Goal: Task Accomplishment & Management: Manage account settings

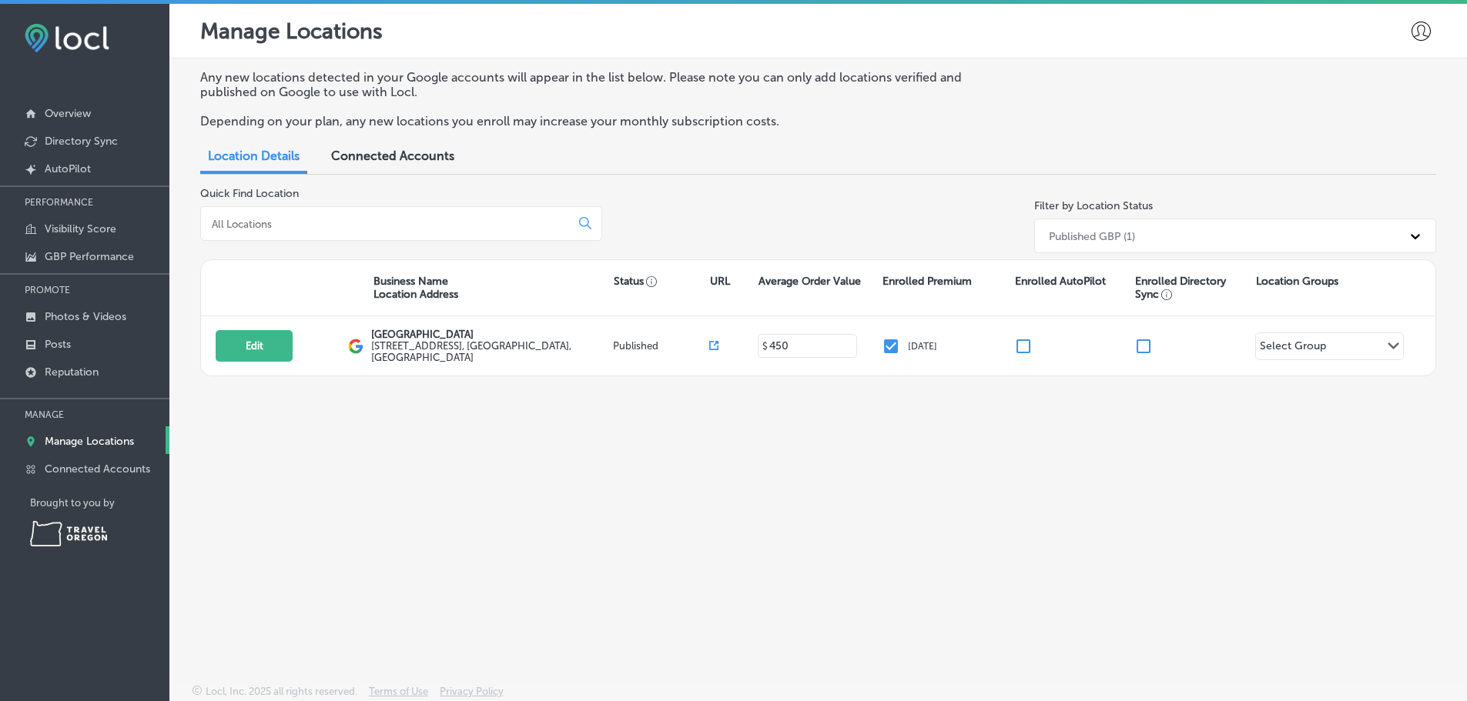
click at [831, 453] on div "Any new locations detected in your Google accounts will appear in the list belo…" at bounding box center [817, 336] width 1297 height 554
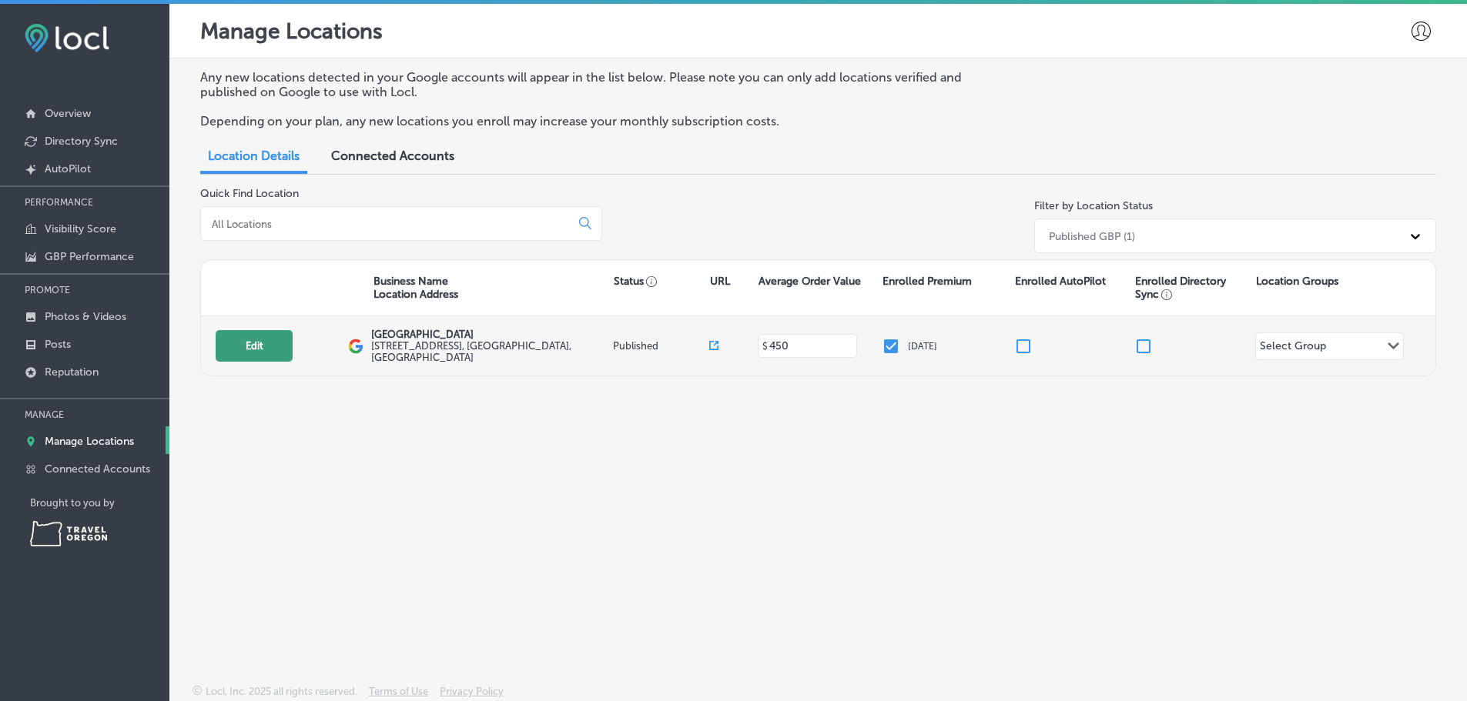
click at [219, 349] on button "Edit" at bounding box center [254, 346] width 77 height 32
select select "US"
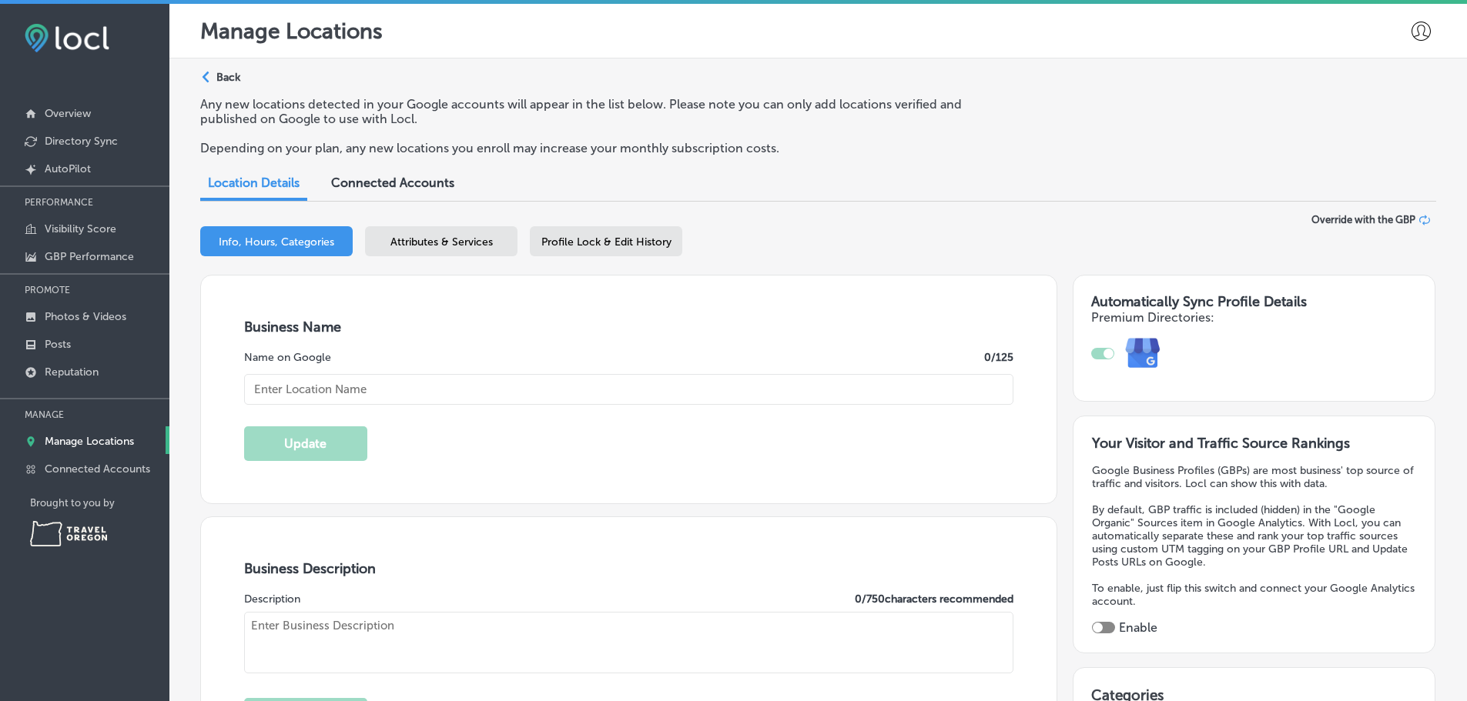
type input "[GEOGRAPHIC_DATA]"
type input "[STREET_ADDRESS]"
type input "[GEOGRAPHIC_DATA]"
type input "97063"
type input "US"
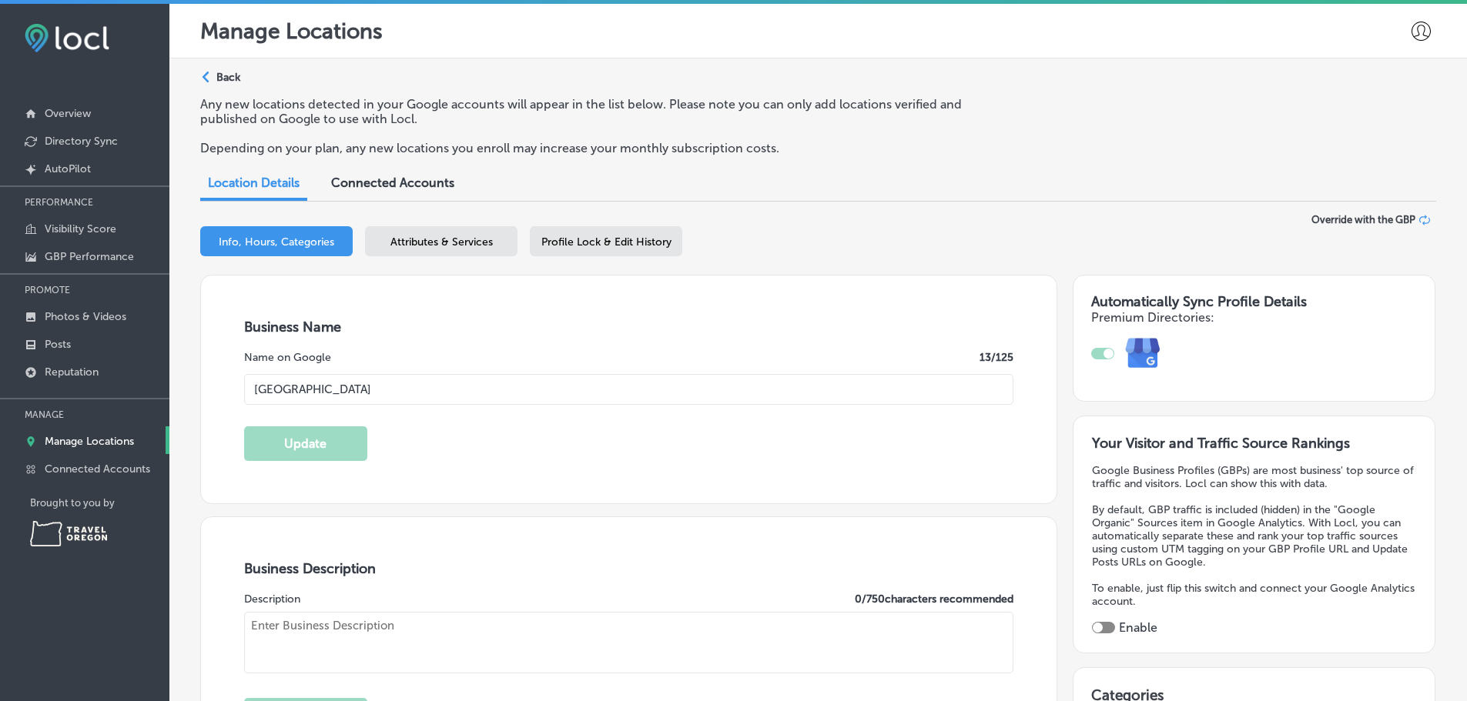
type input "[URL][DOMAIN_NAME]"
type input "450"
type input "[EMAIL_ADDRESS][DOMAIN_NAME]"
type input "[PHONE_NUMBER]"
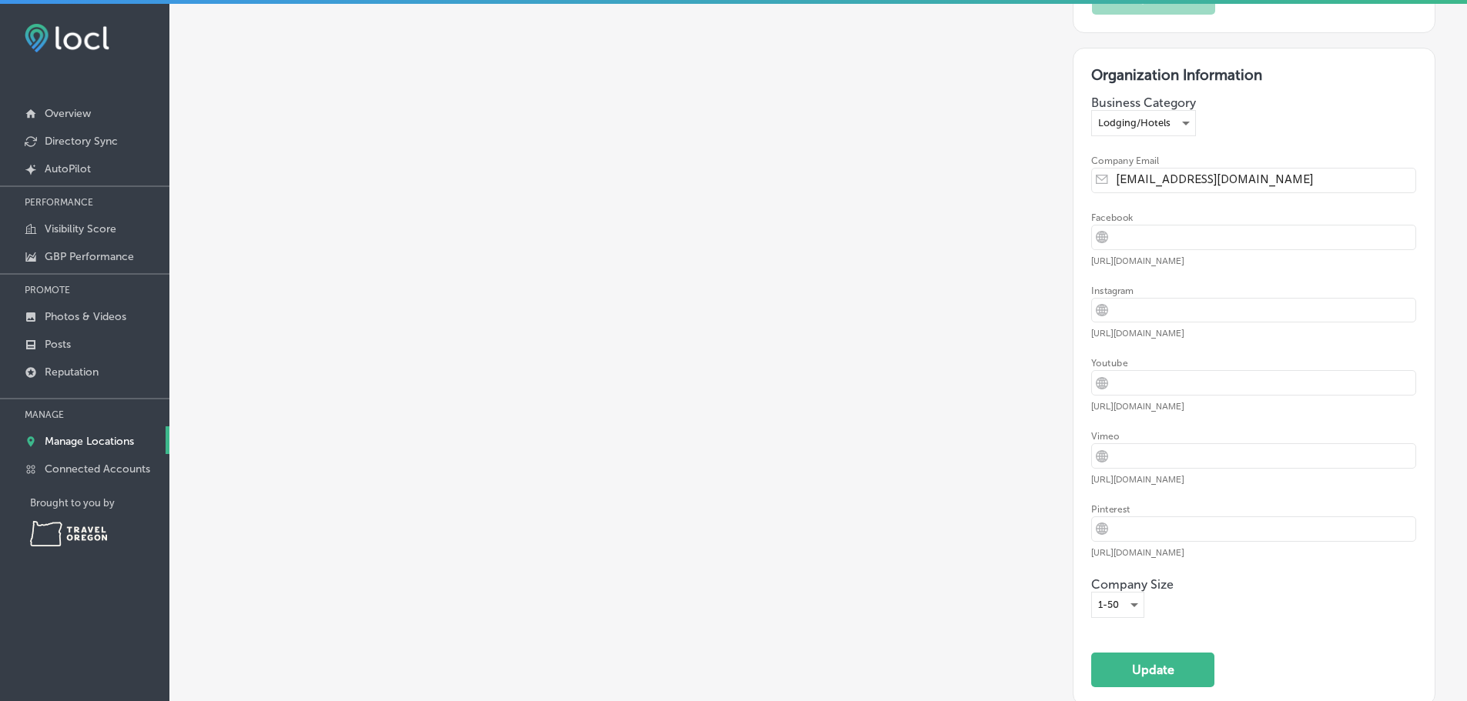
scroll to position [3224, 0]
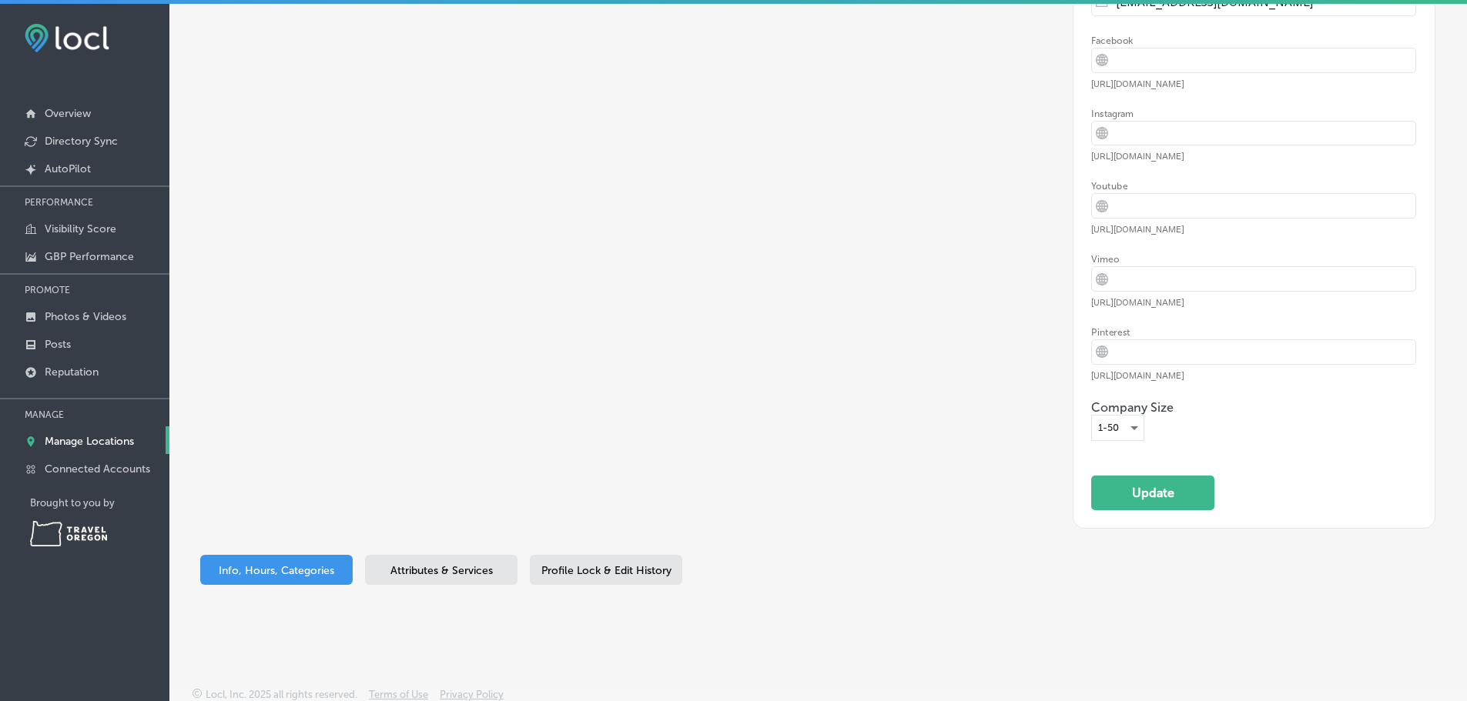
click at [413, 564] on span "Attributes & Services" at bounding box center [441, 570] width 102 height 13
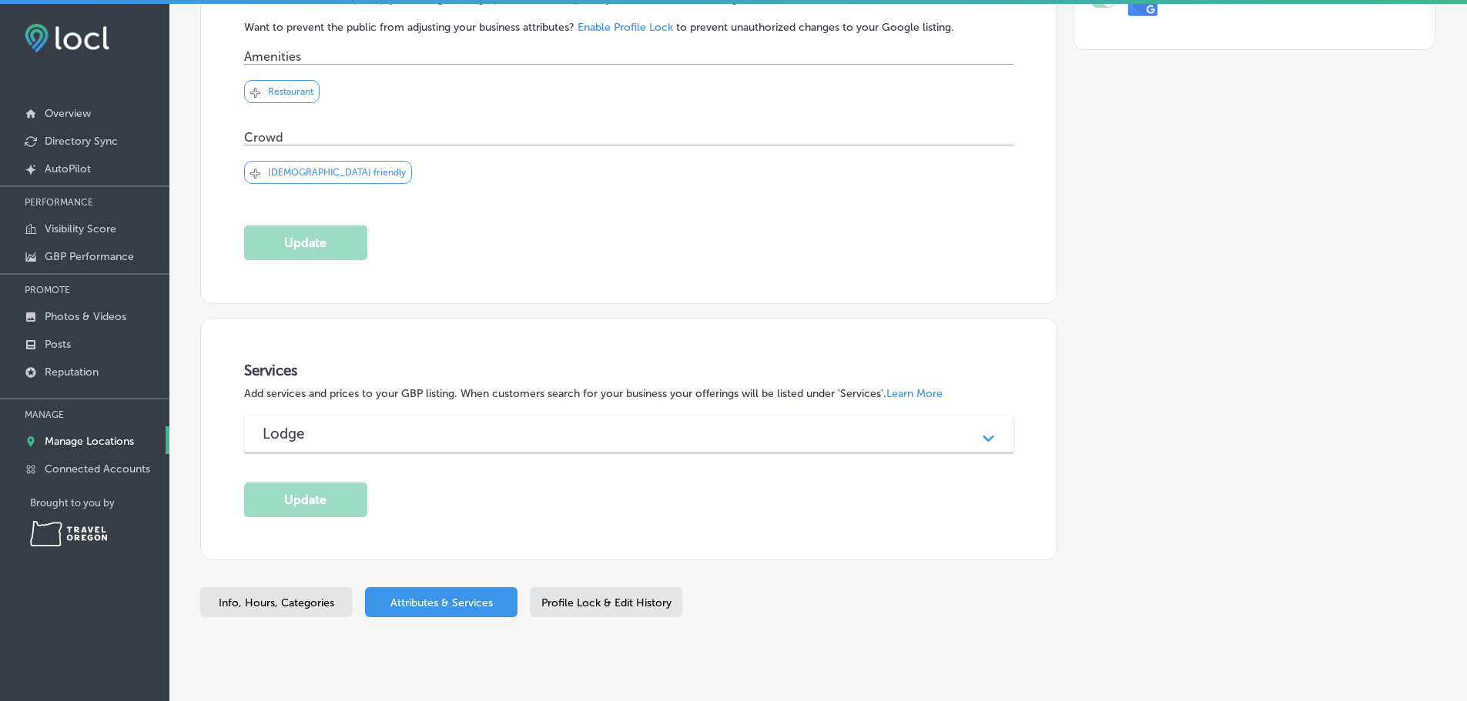
scroll to position [385, 0]
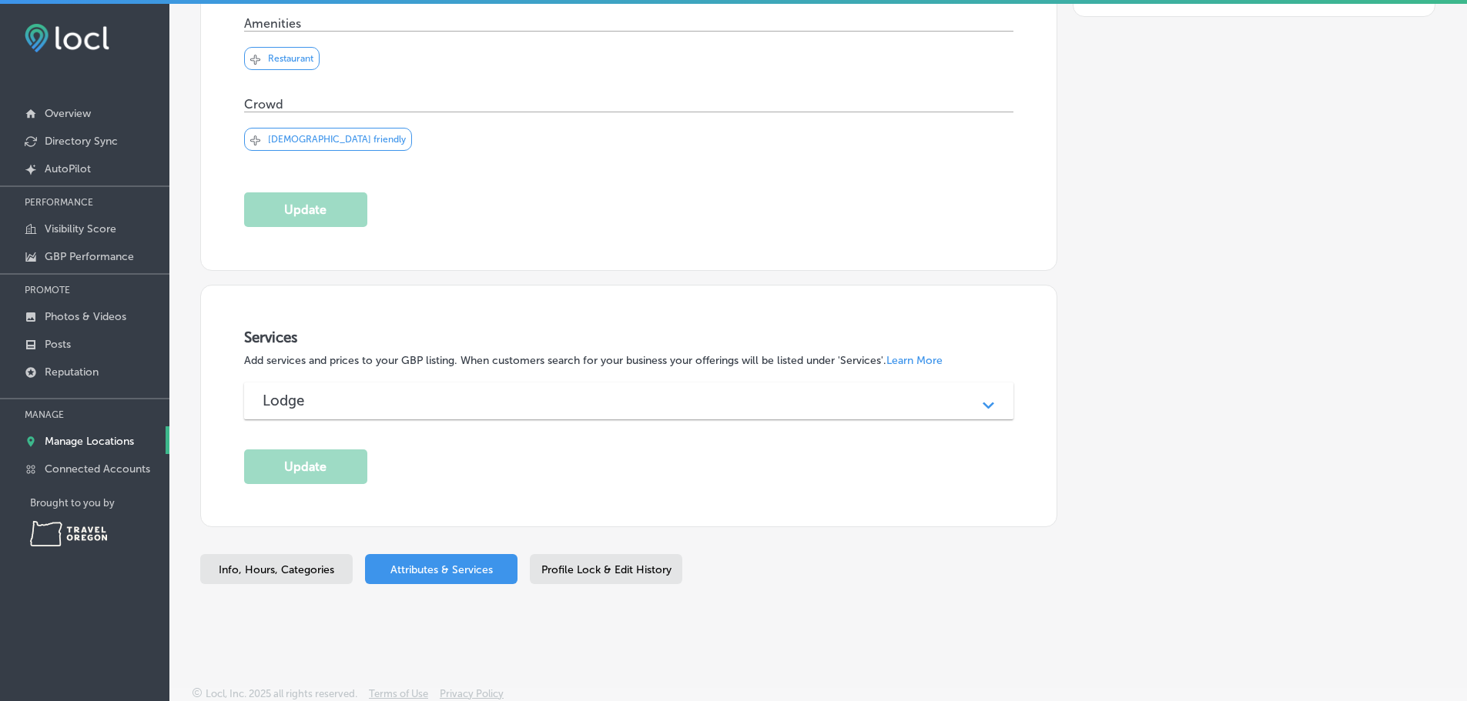
click at [629, 556] on div "Profile Lock & Edit History" at bounding box center [606, 569] width 152 height 30
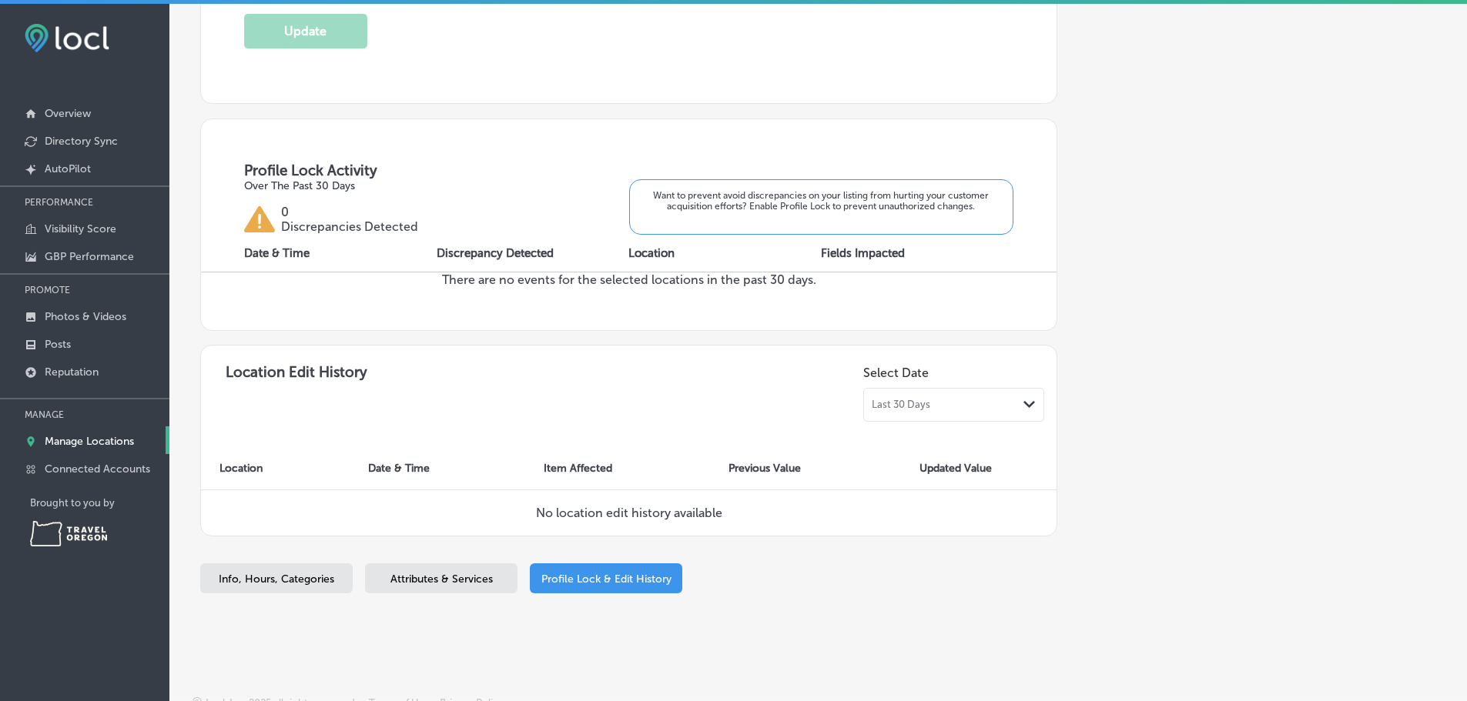
scroll to position [458, 0]
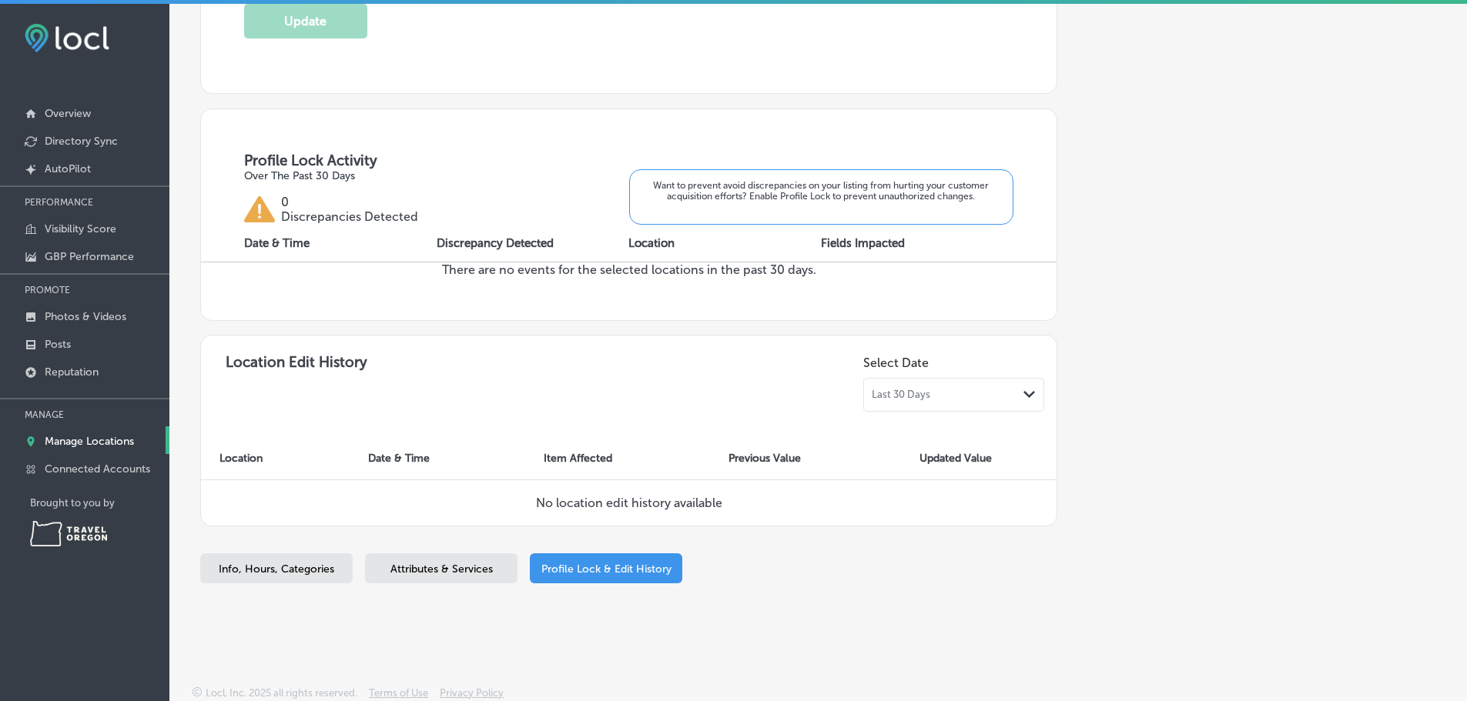
click at [336, 571] on div "Info, Hours, Categories" at bounding box center [276, 569] width 152 height 30
select select "US"
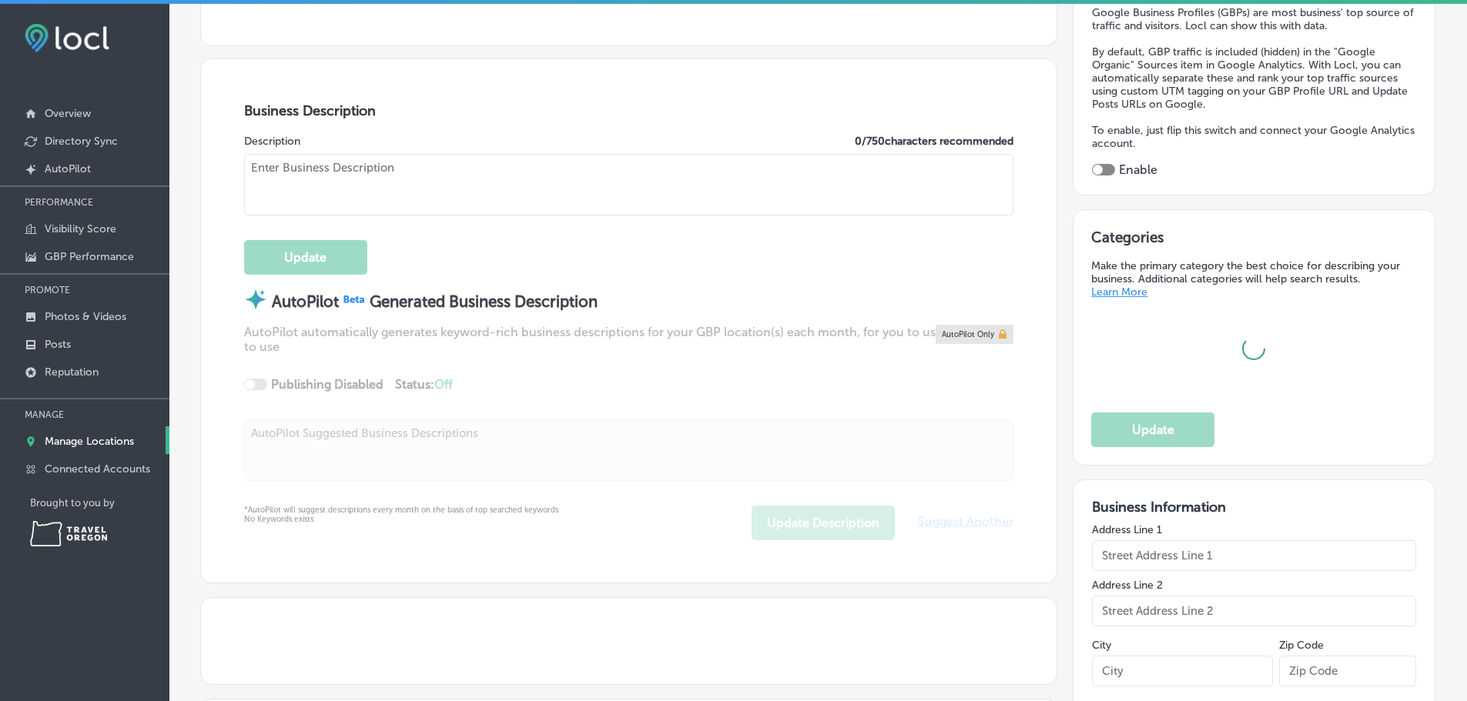
type input "[GEOGRAPHIC_DATA]"
type input "[STREET_ADDRESS]"
type input "[GEOGRAPHIC_DATA]"
type input "97063"
type input "US"
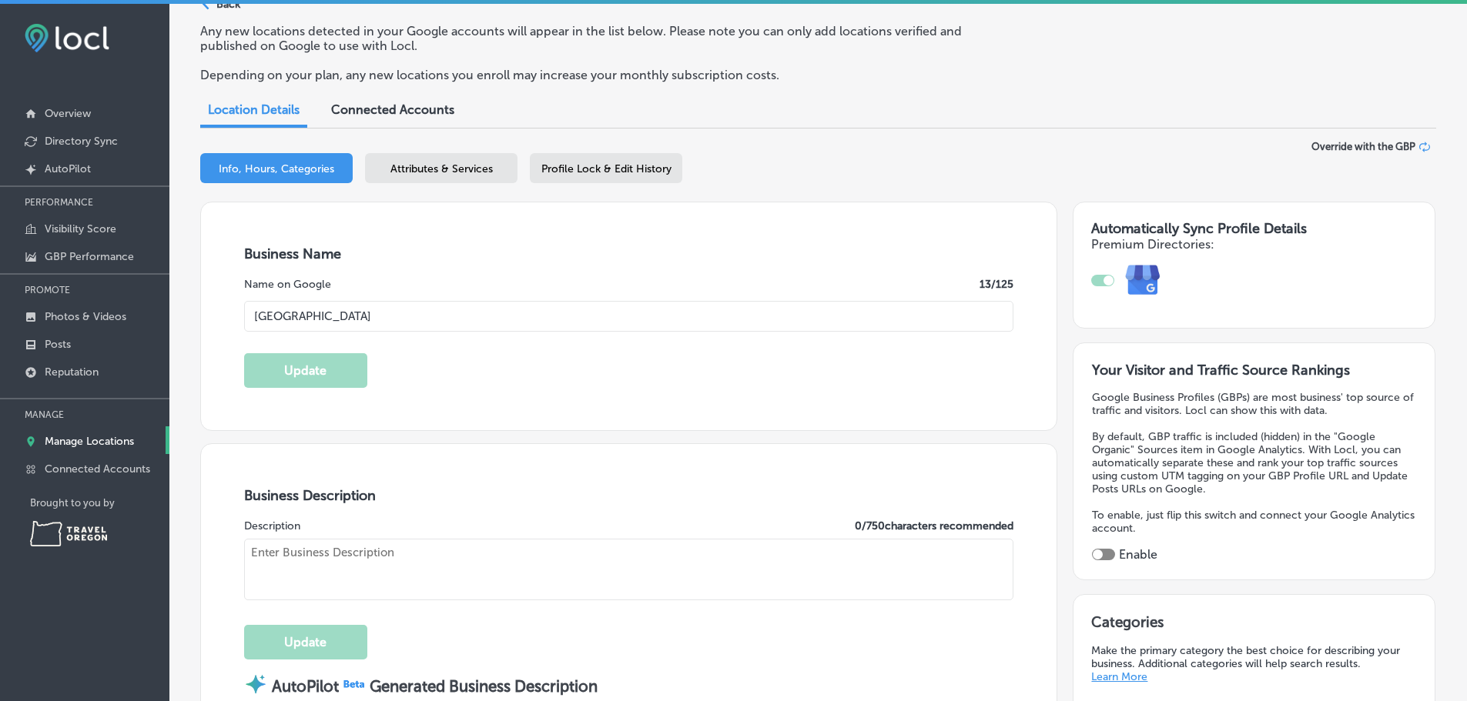
type input "[URL][DOMAIN_NAME]"
type input "450"
type input "[EMAIL_ADDRESS][DOMAIN_NAME]"
type input "[PHONE_NUMBER]"
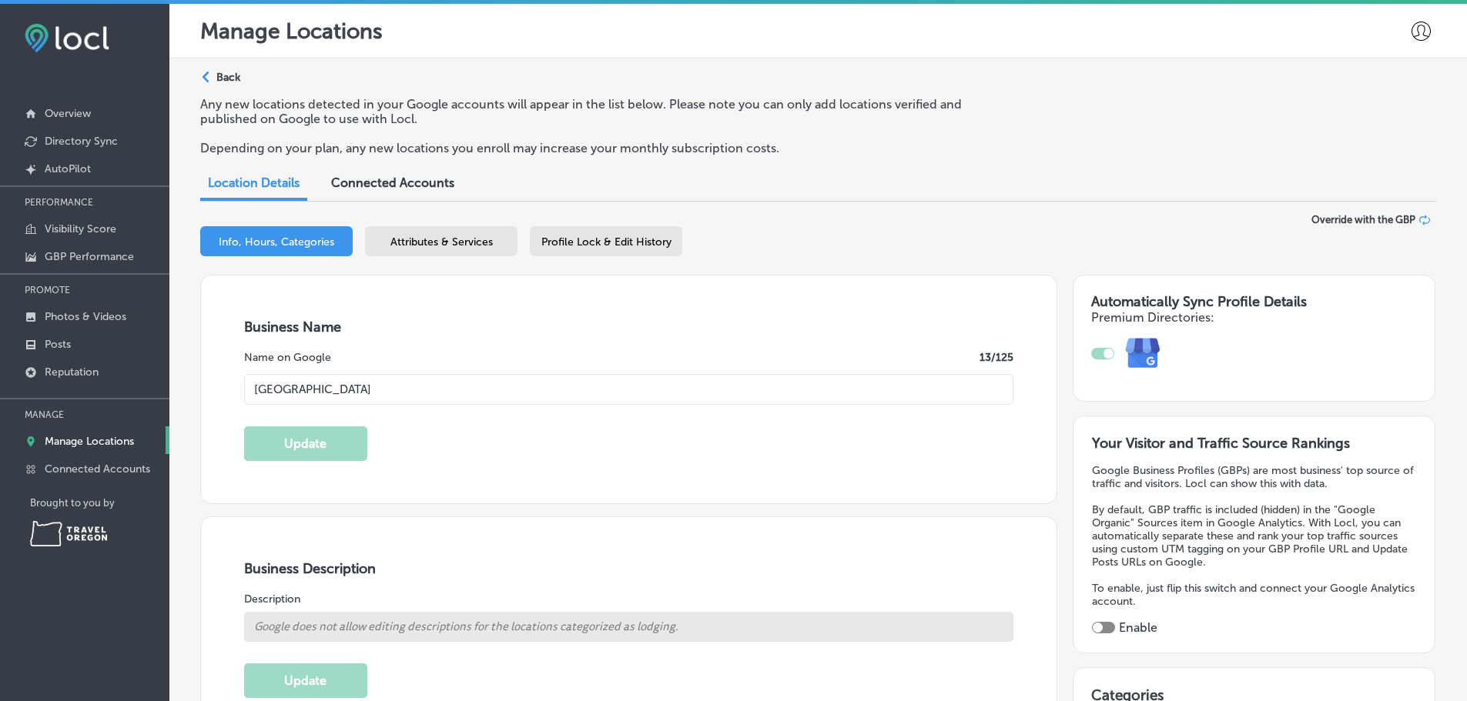
click at [213, 76] on div "Path Created with Sketch. Back" at bounding box center [220, 83] width 40 height 27
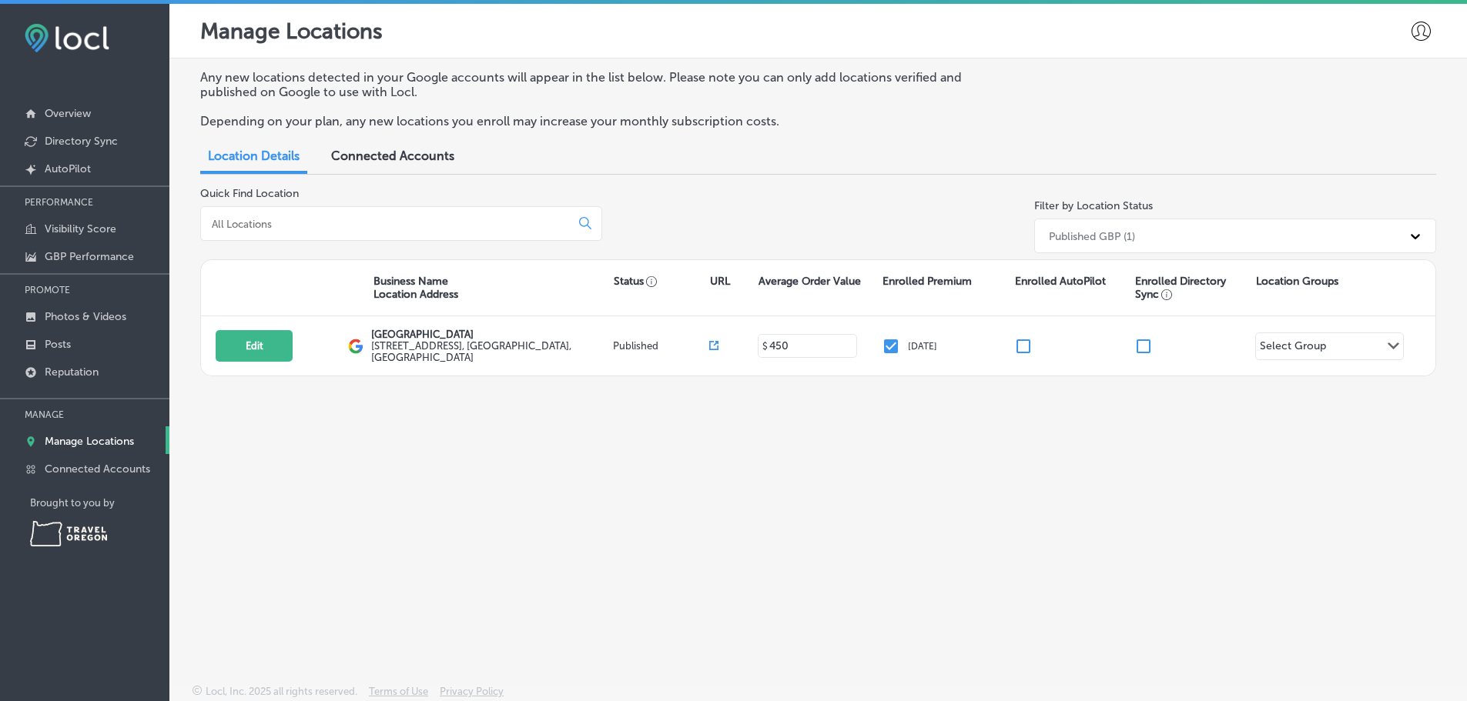
click at [922, 515] on div "Any new locations detected in your Google accounts will appear in the list belo…" at bounding box center [817, 336] width 1297 height 554
click at [72, 143] on p "Directory Sync" at bounding box center [81, 141] width 73 height 13
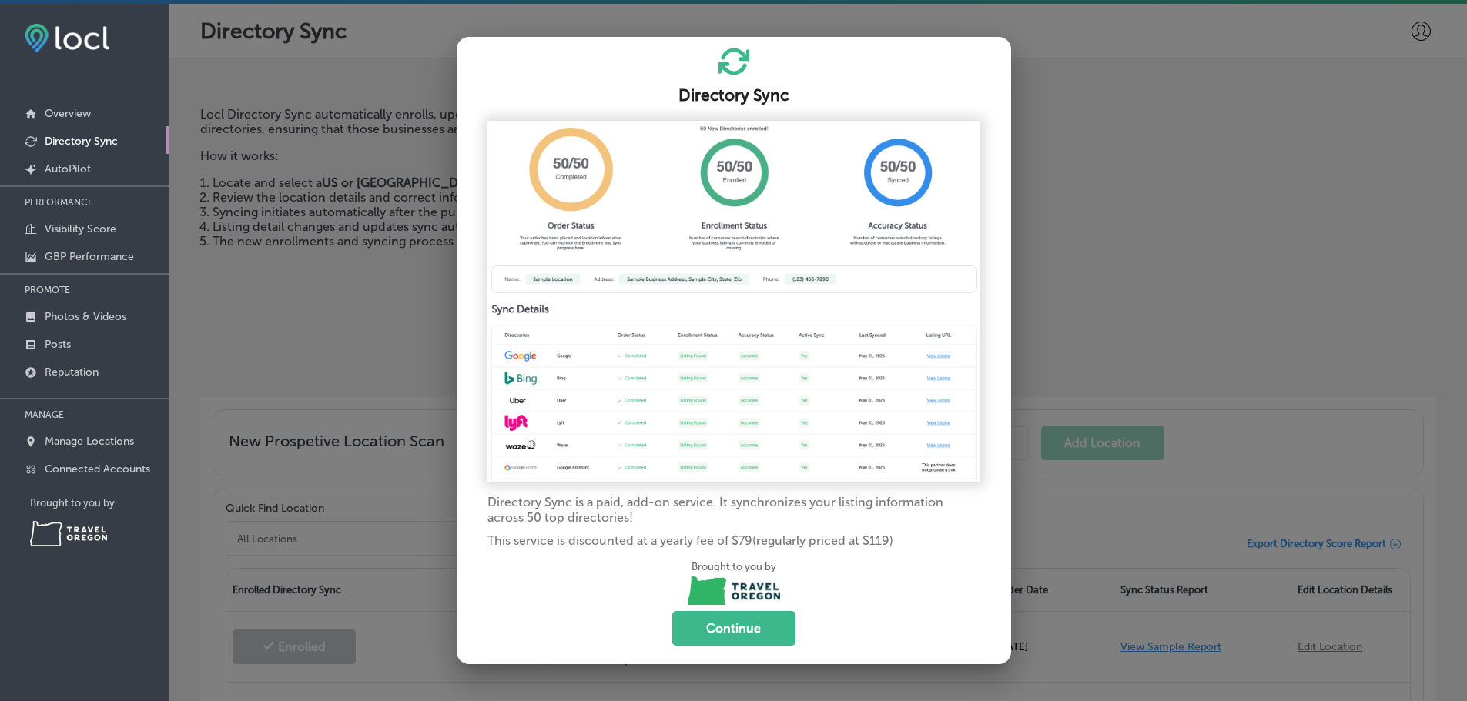
scroll to position [4, 0]
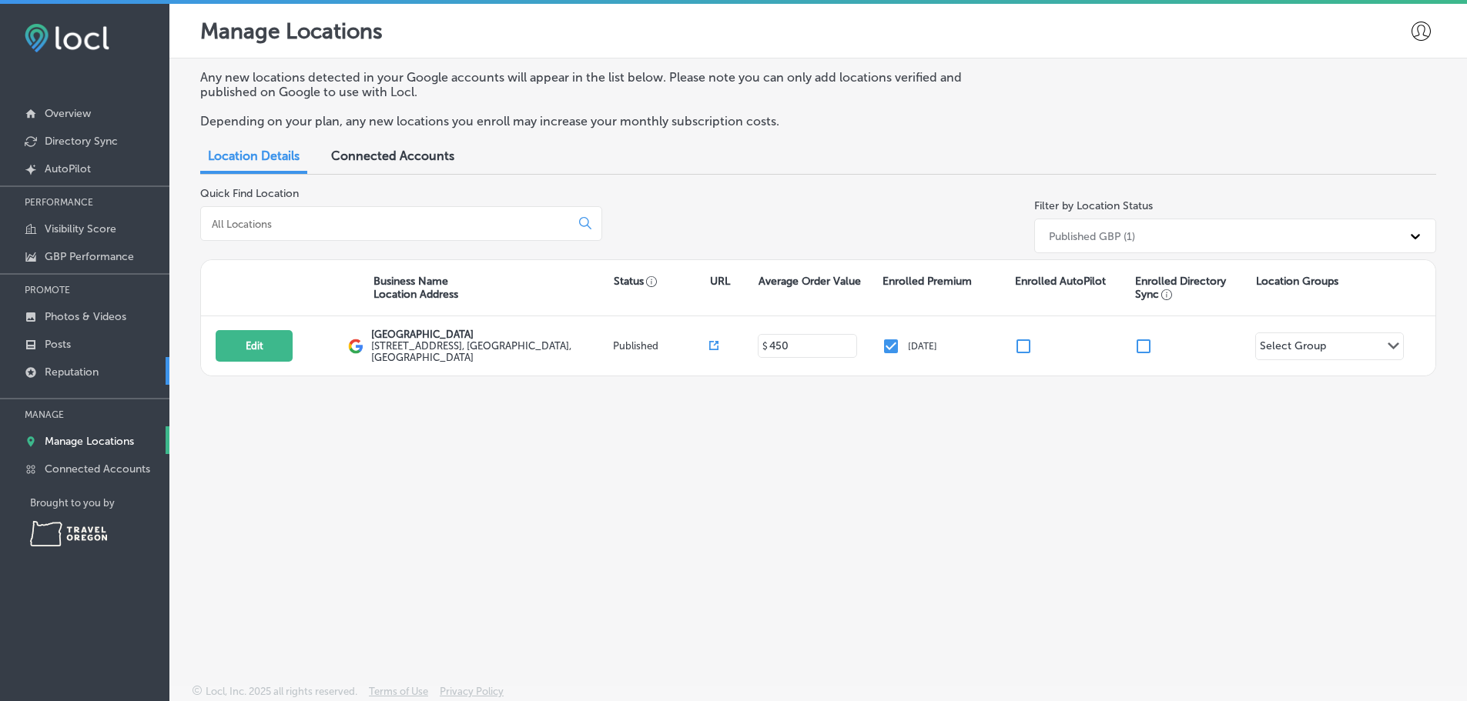
click at [66, 370] on p "Reputation" at bounding box center [72, 372] width 54 height 13
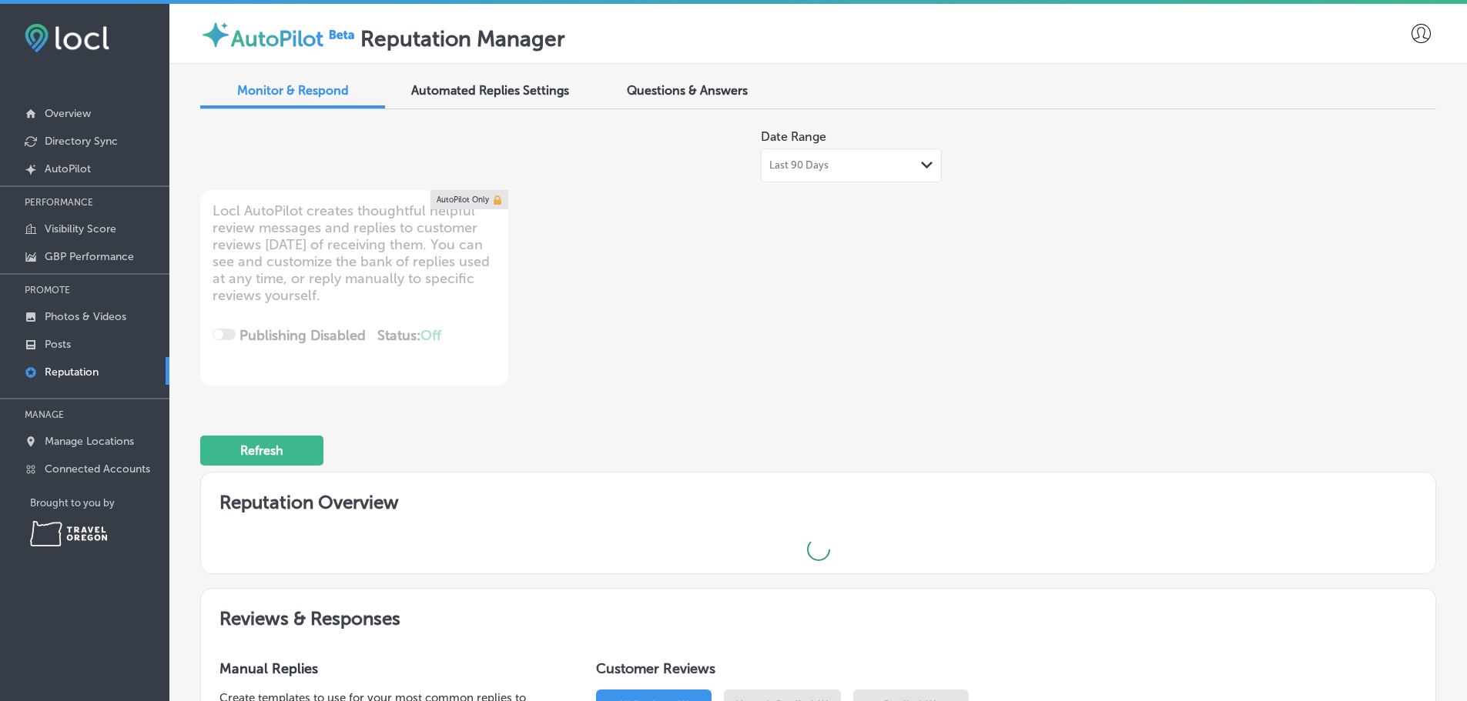
type textarea "x"
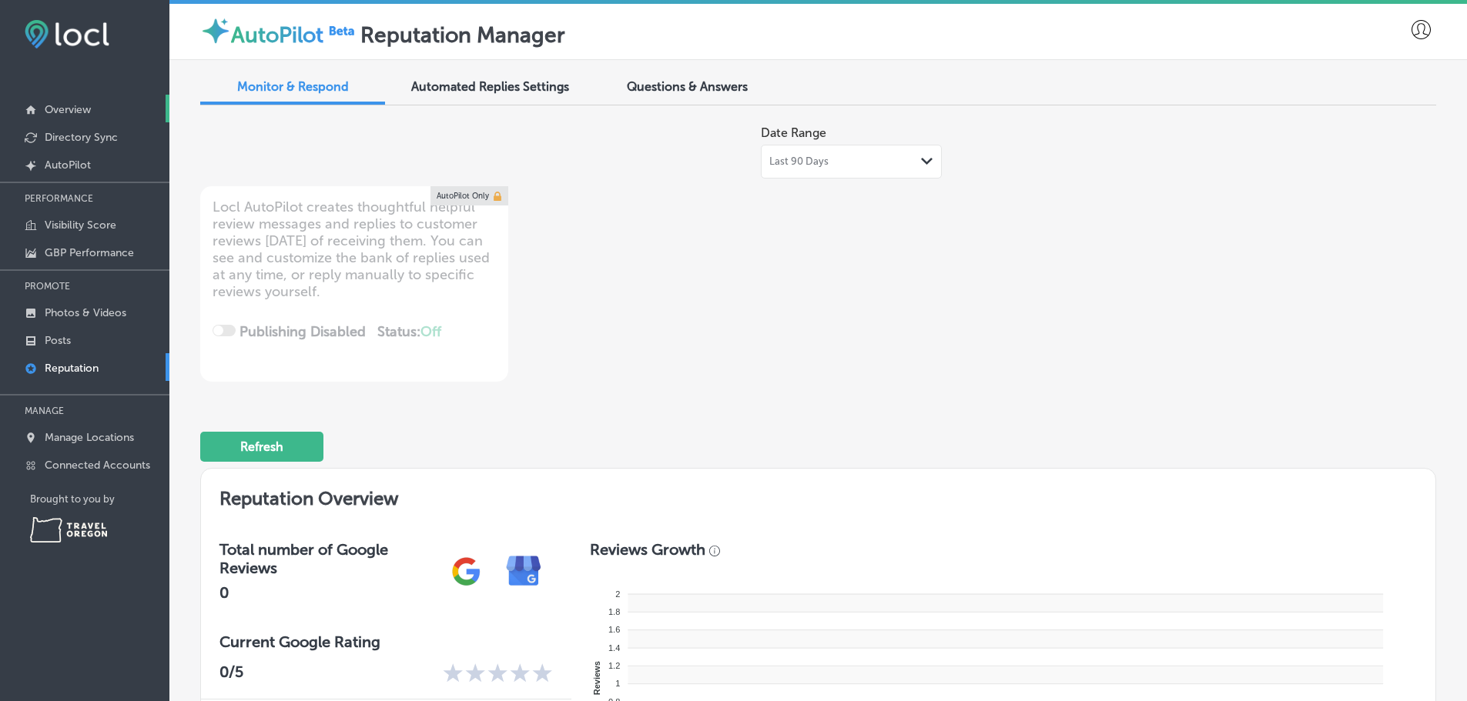
click at [62, 109] on p "Overview" at bounding box center [68, 109] width 46 height 13
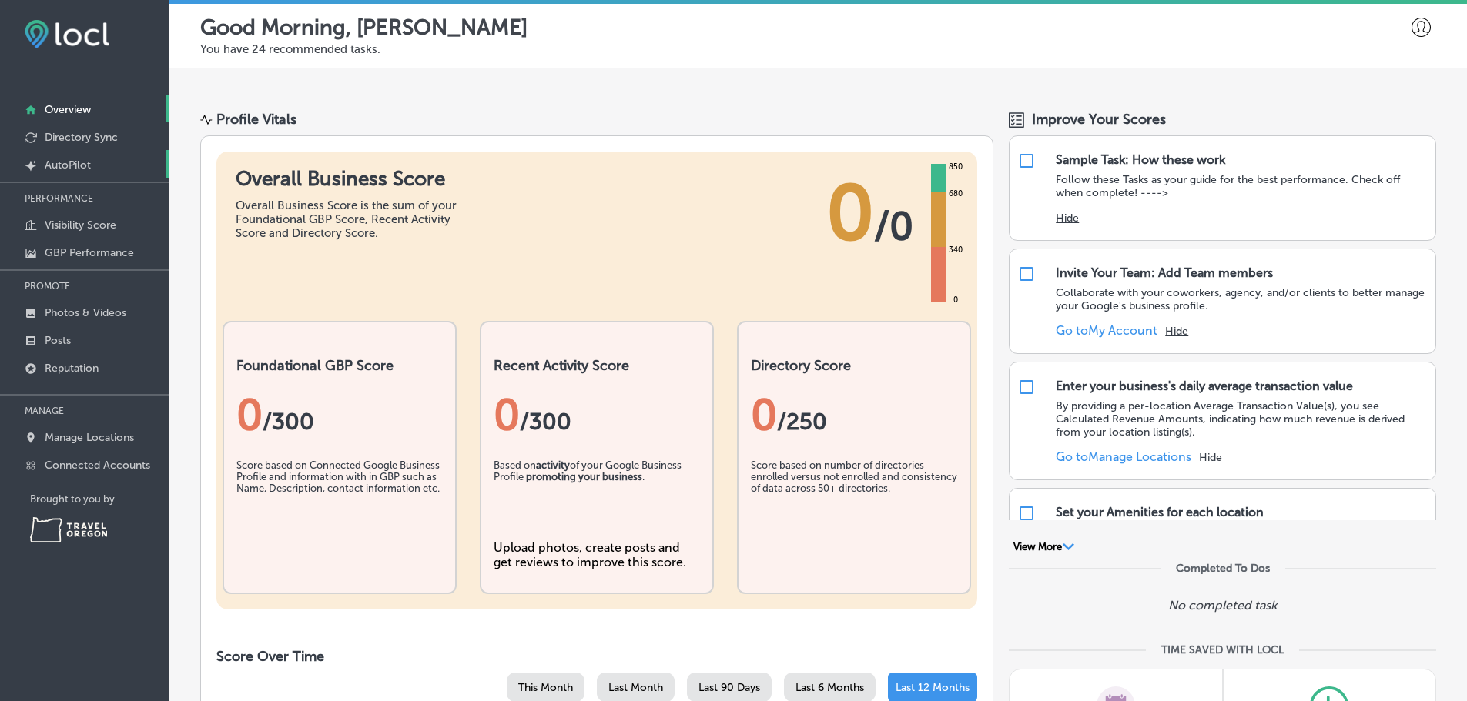
click at [67, 165] on p "AutoPilot" at bounding box center [68, 165] width 46 height 13
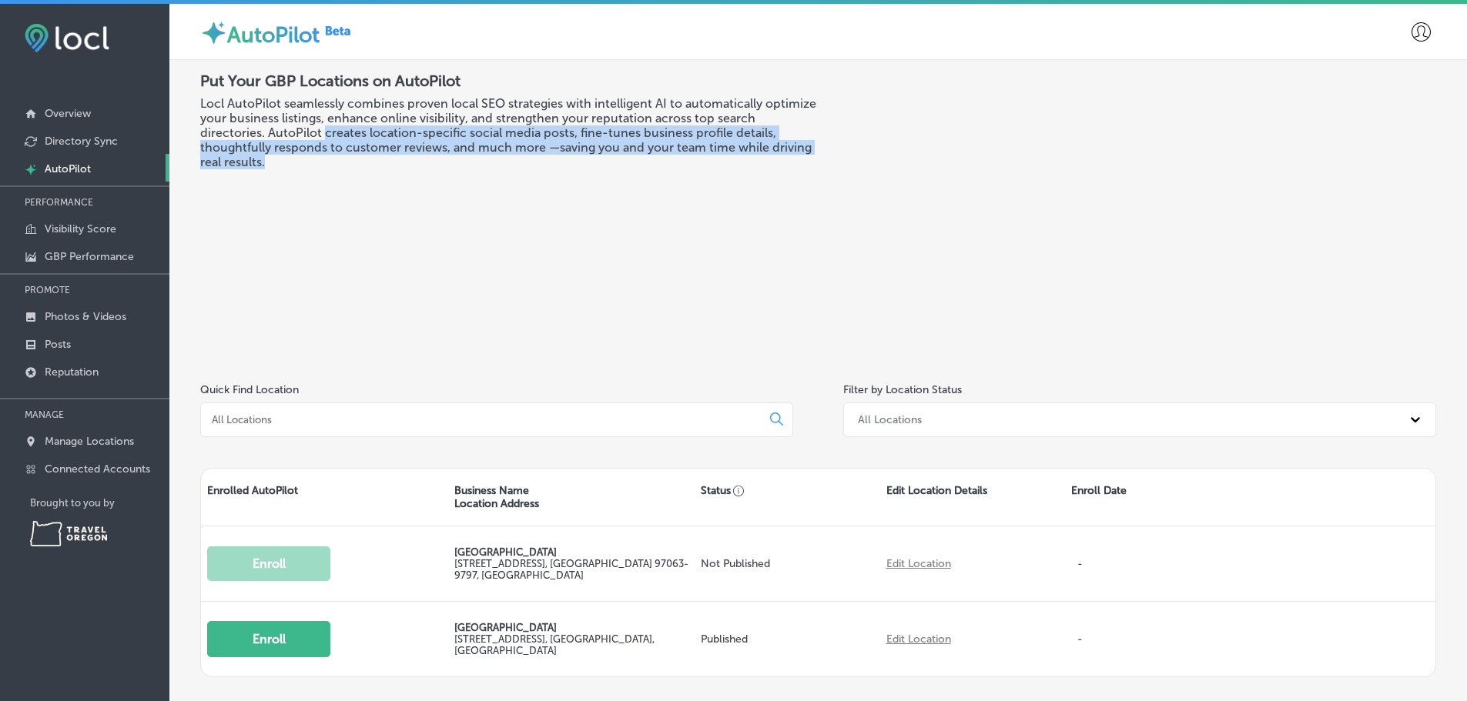
drag, startPoint x: 324, startPoint y: 134, endPoint x: 494, endPoint y: 159, distance: 172.1
click at [494, 159] on h3 "Locl AutoPilot seamlessly combines proven local SEO strategies with intelligent…" at bounding box center [509, 132] width 618 height 73
copy h3 "creates location-specific social media posts, fine-tunes business profile detai…"
click at [648, 241] on div "Put Your GBP Locations on AutoPilot Locl AutoPilot seamlessly combines proven l…" at bounding box center [509, 212] width 618 height 281
